Goal: Information Seeking & Learning: Learn about a topic

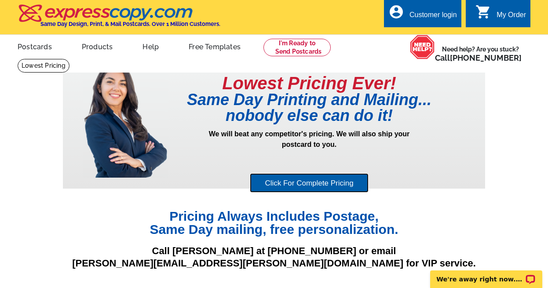
click at [313, 181] on link "Click For Complete Pricing" at bounding box center [309, 183] width 118 height 20
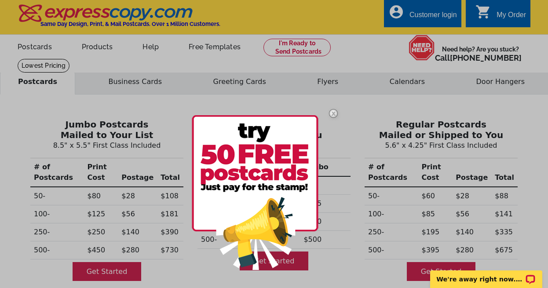
click at [332, 112] on img at bounding box center [332, 113] width 25 height 25
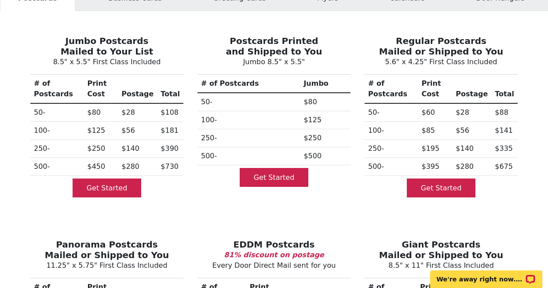
scroll to position [88, 0]
